Goal: Communication & Community: Ask a question

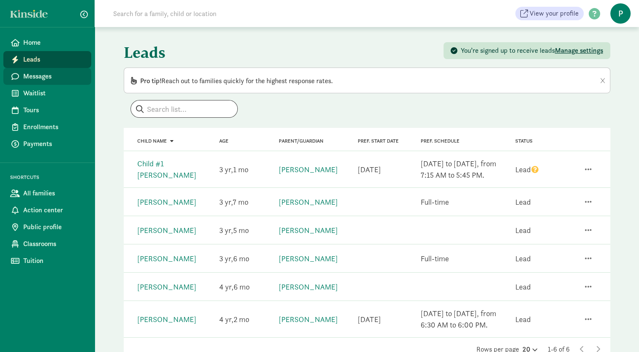
click at [59, 80] on span "Messages" at bounding box center [53, 76] width 61 height 10
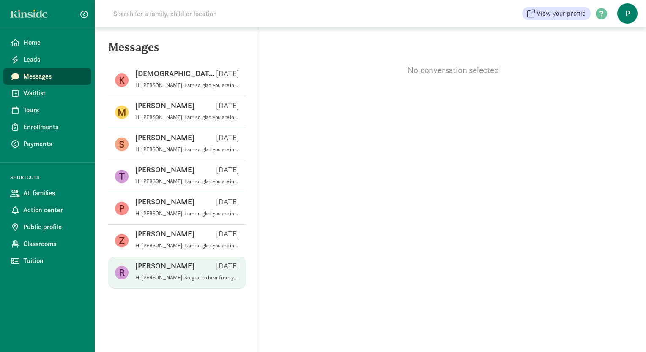
click at [218, 271] on div "[PERSON_NAME] [DATE]" at bounding box center [187, 268] width 104 height 14
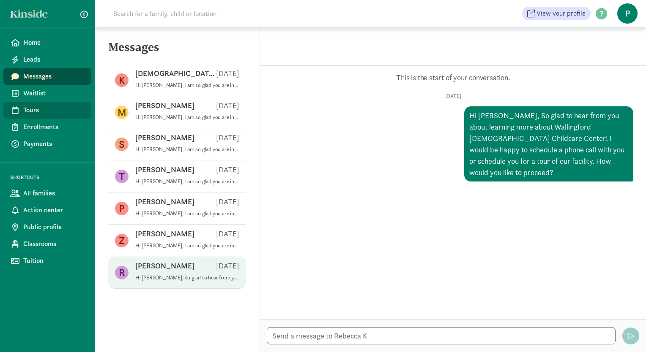
click at [46, 110] on span "Tours" at bounding box center [53, 110] width 61 height 10
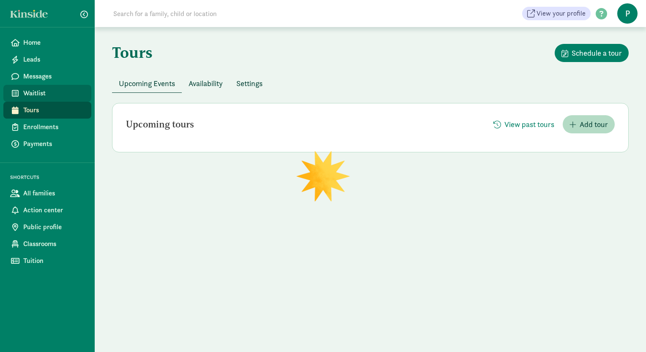
click at [38, 91] on span "Waitlist" at bounding box center [53, 93] width 61 height 10
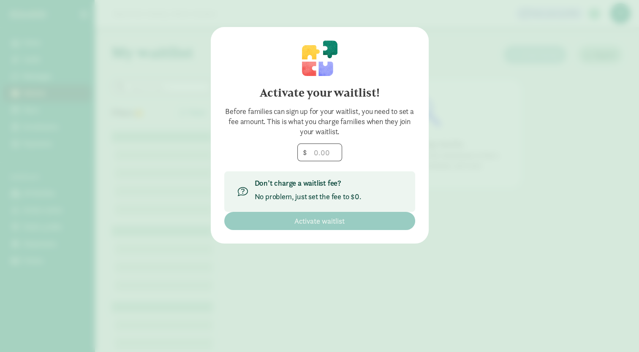
click at [47, 50] on div "Activate your waitlist! Before families can sign up for your waitlist, you need…" at bounding box center [319, 176] width 639 height 352
